Goal: Task Accomplishment & Management: Manage account settings

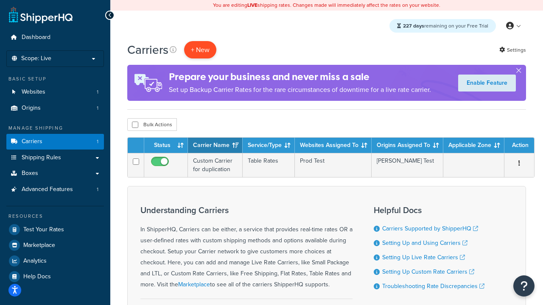
click at [200, 50] on button "+ New" at bounding box center [200, 49] width 32 height 17
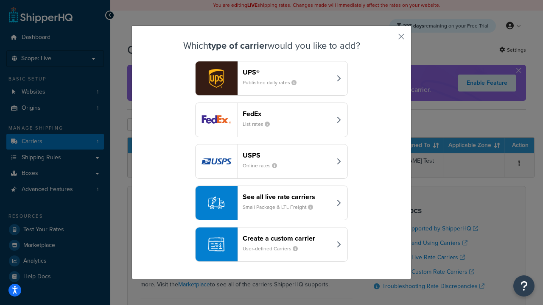
click at [287, 114] on header "FedEx" at bounding box center [287, 114] width 89 height 8
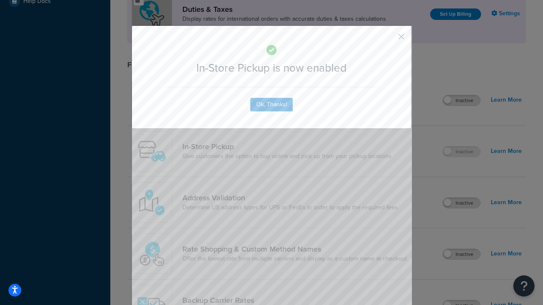
click at [388, 39] on button "button" at bounding box center [389, 40] width 2 height 2
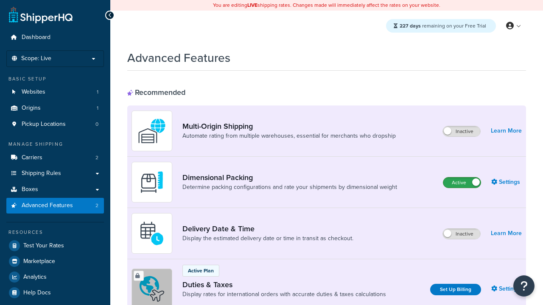
click at [462, 183] on label "Active" at bounding box center [461, 183] width 37 height 10
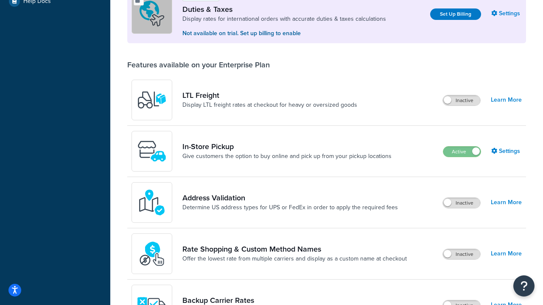
scroll to position [260, 0]
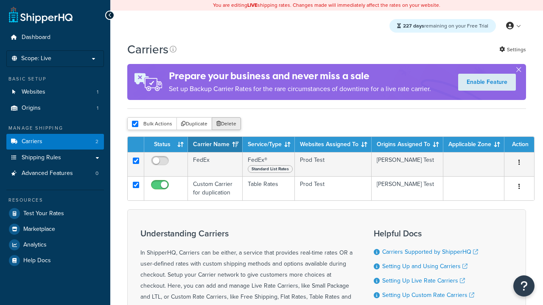
click at [226, 125] on button "Delete" at bounding box center [226, 123] width 29 height 13
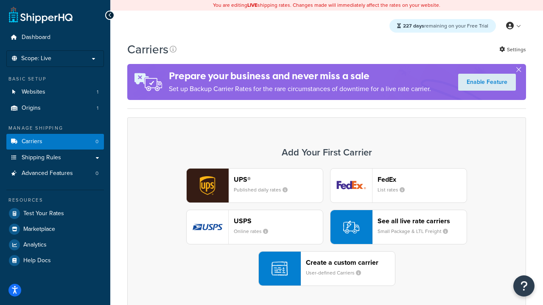
click at [327, 228] on div "UPS® Published daily rates FedEx List rates USPS Online rates See all live rate…" at bounding box center [326, 227] width 381 height 118
click at [327, 269] on div "Create a custom carrier User-defined Carriers" at bounding box center [350, 269] width 89 height 20
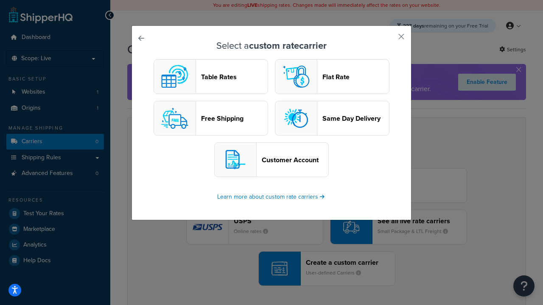
click at [211, 77] on header "Table Rates" at bounding box center [234, 77] width 67 height 8
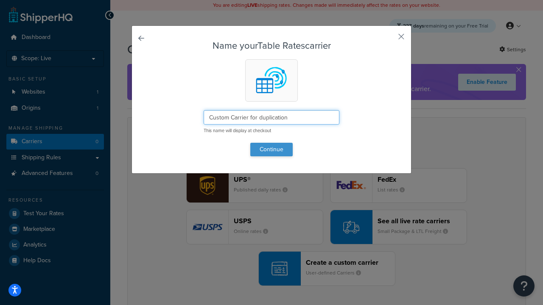
type input "Custom Carrier for duplication"
click at [271, 149] on button "Continue" at bounding box center [271, 150] width 42 height 14
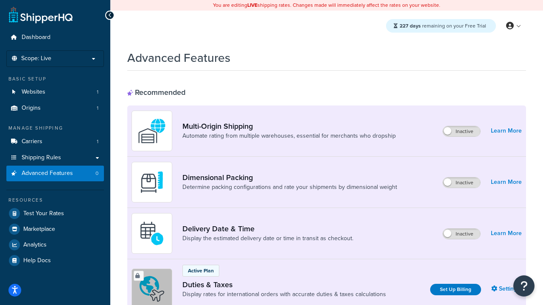
click at [462, 183] on label "Inactive" at bounding box center [461, 183] width 37 height 10
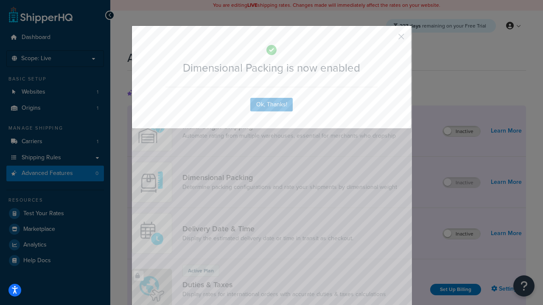
scroll to position [39, 0]
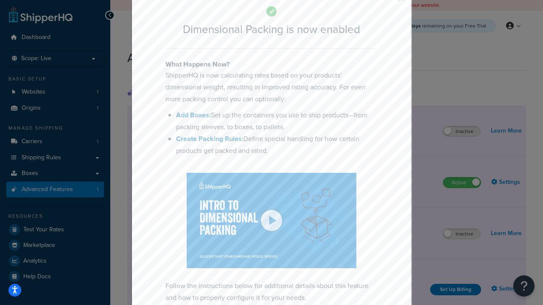
click at [388, 1] on button "button" at bounding box center [389, 1] width 2 height 2
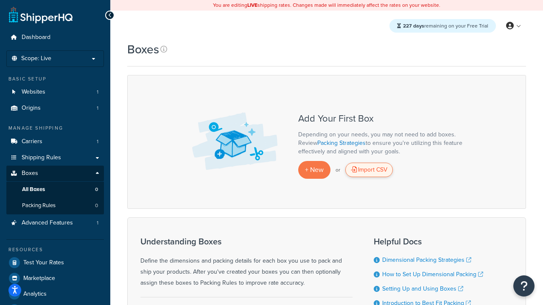
click at [369, 170] on div "Import CSV" at bounding box center [368, 170] width 47 height 14
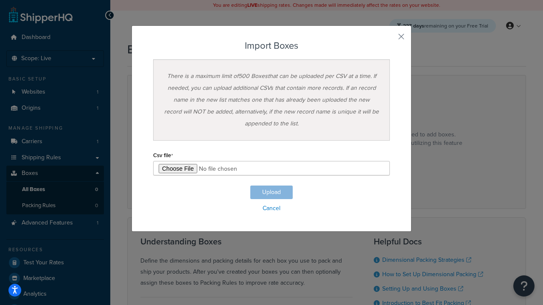
click at [271, 46] on h3 "Import Boxes" at bounding box center [271, 46] width 237 height 10
click at [271, 168] on input "file" at bounding box center [271, 168] width 237 height 14
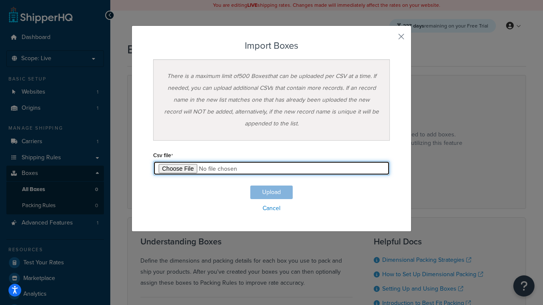
type input "C:\fakepath\importBoxesFailure.csv"
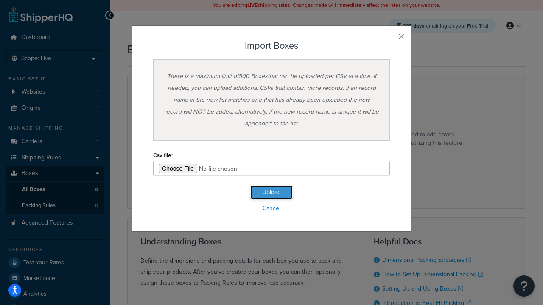
click at [271, 193] on button "Upload" at bounding box center [271, 193] width 42 height 14
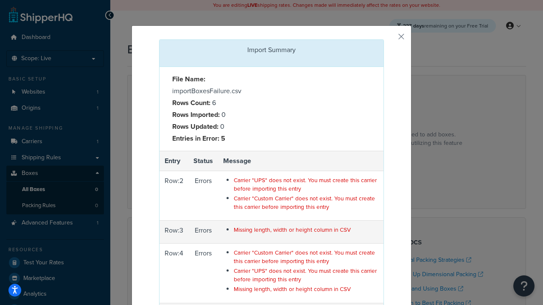
scroll to position [132, 0]
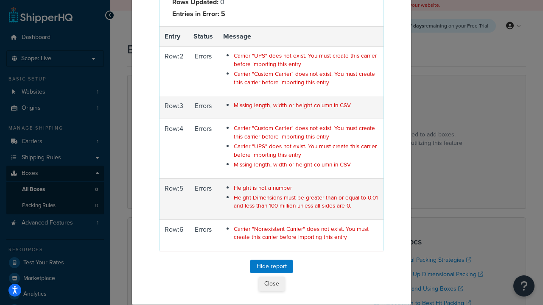
click at [271, 284] on button "Close" at bounding box center [272, 284] width 26 height 14
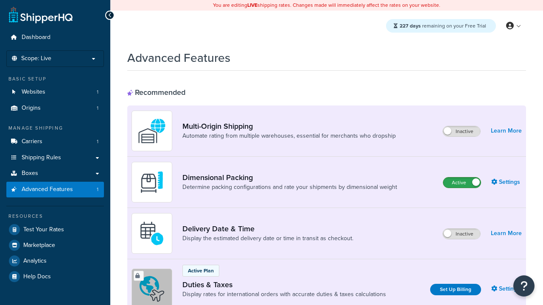
click at [462, 183] on label "Active" at bounding box center [461, 183] width 37 height 10
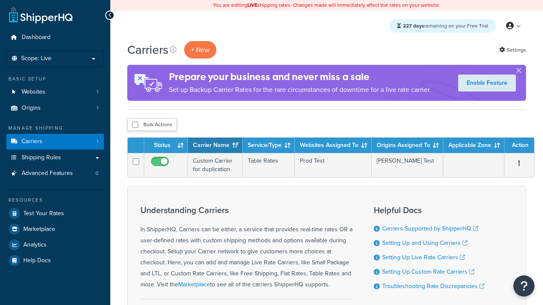
click at [135, 126] on input "checkbox" at bounding box center [135, 125] width 6 height 6
checkbox input "true"
click at [0, 0] on button "Delete" at bounding box center [0, 0] width 0 height 0
